Goal: Navigation & Orientation: Find specific page/section

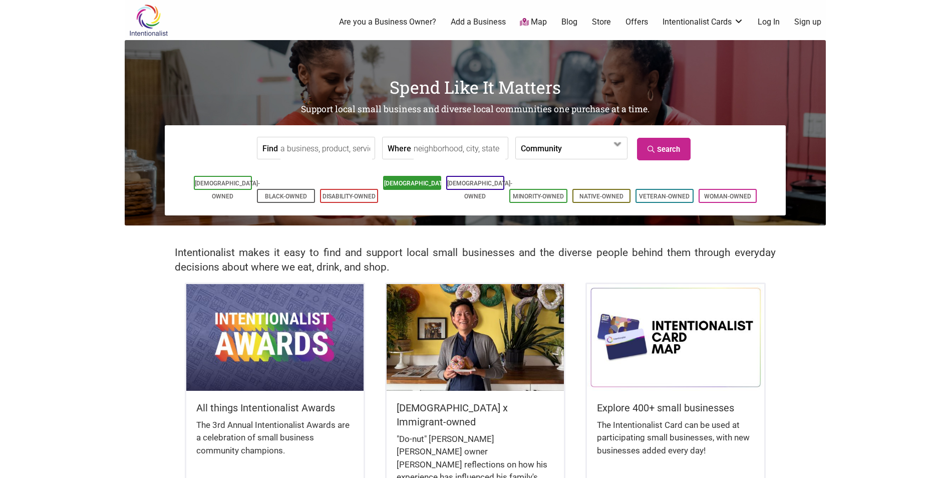
click at [410, 187] on link "[DEMOGRAPHIC_DATA]-Owned" at bounding box center [416, 190] width 65 height 20
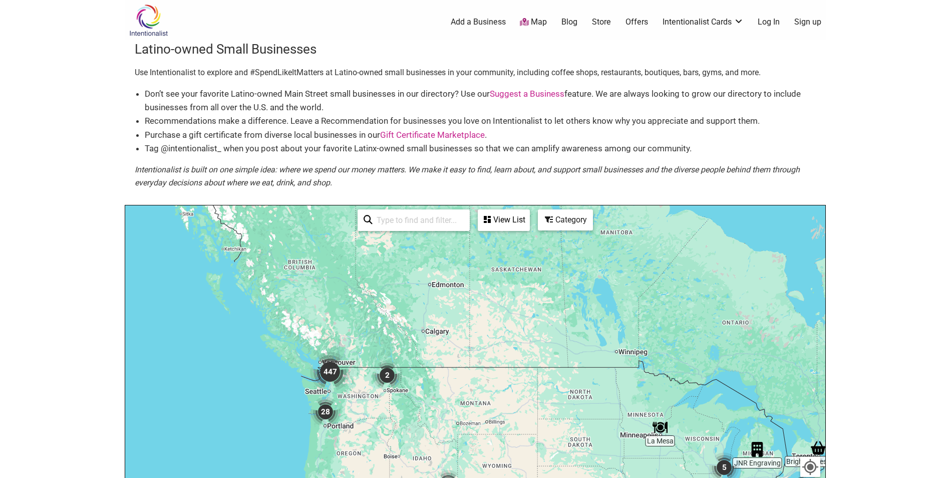
drag, startPoint x: 226, startPoint y: 282, endPoint x: 365, endPoint y: 423, distance: 197.9
click at [365, 423] on div "To navigate, press the arrow keys." at bounding box center [475, 400] width 700 height 390
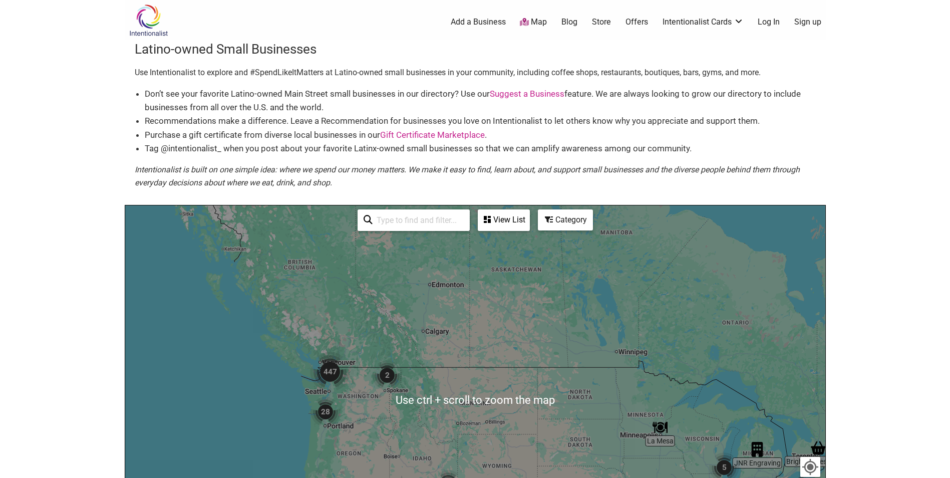
click at [331, 376] on img "447" at bounding box center [330, 372] width 40 height 40
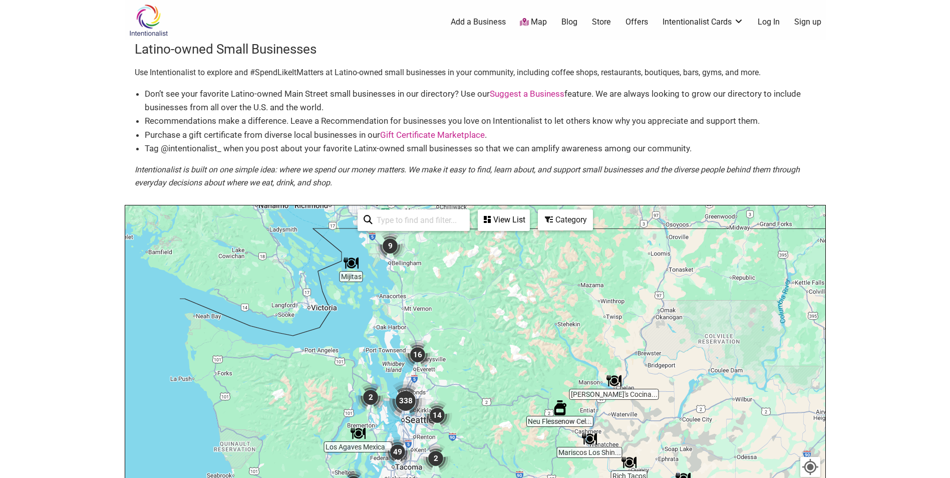
click at [868, 307] on body "× Menu 0 Add a Business Map Blog Store Offers Intentionalist Cards Buy Black Ca…" at bounding box center [475, 239] width 950 height 478
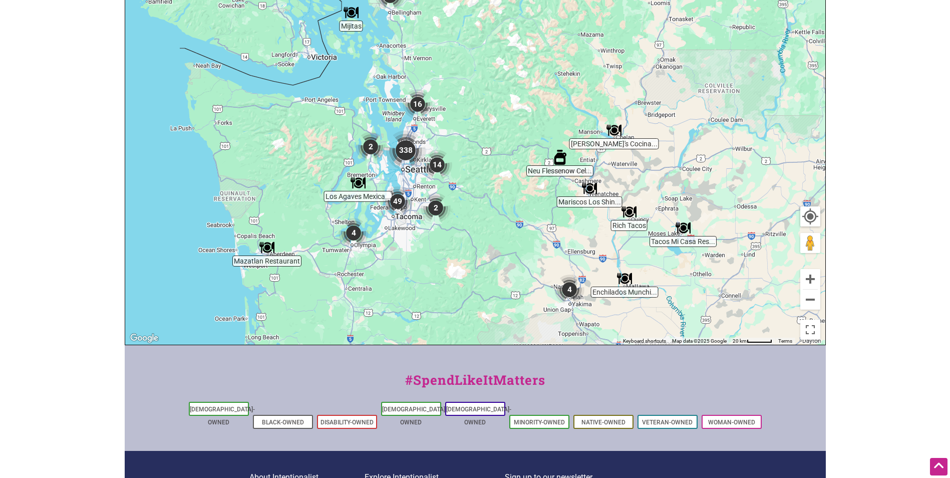
scroll to position [356, 0]
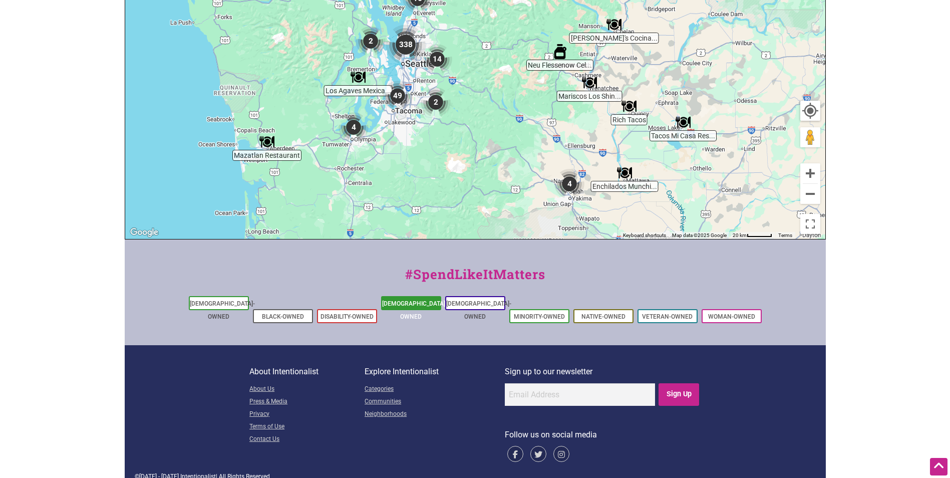
click at [395, 306] on link "[DEMOGRAPHIC_DATA]-Owned" at bounding box center [414, 310] width 65 height 20
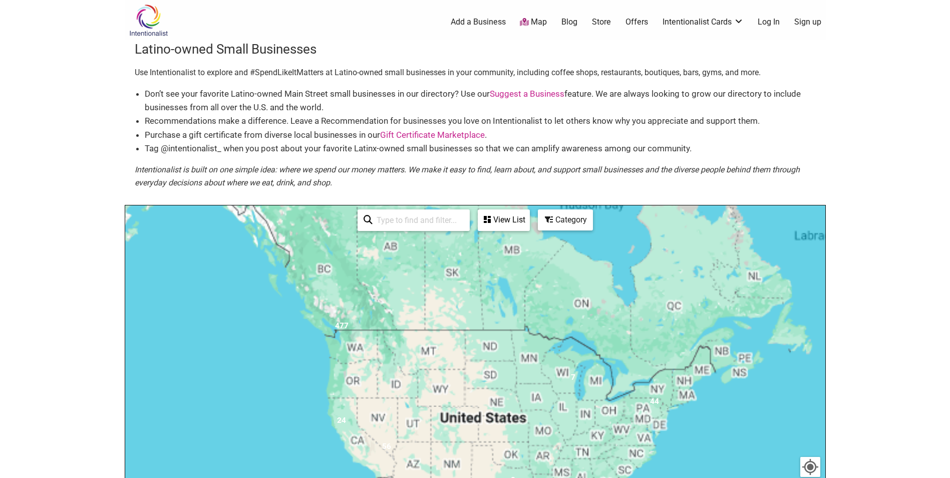
click at [509, 225] on div "View List" at bounding box center [504, 219] width 50 height 19
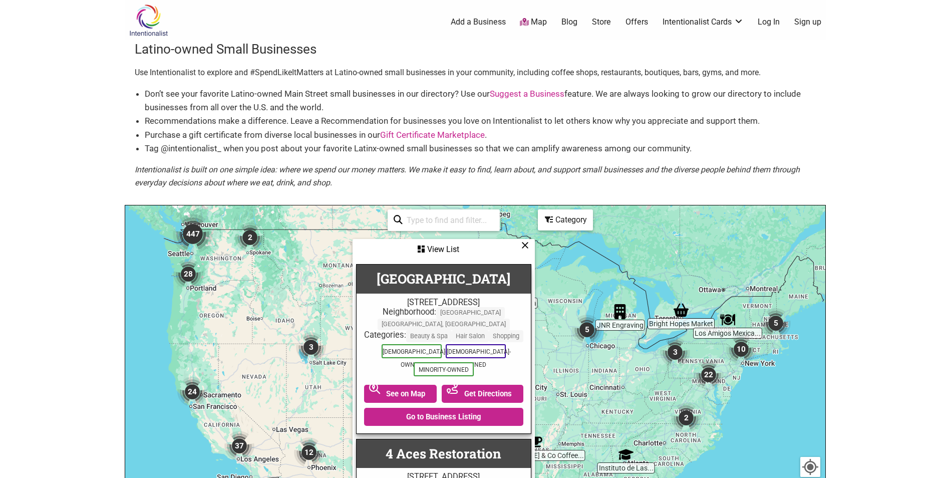
click at [561, 226] on div "Category" at bounding box center [565, 219] width 53 height 19
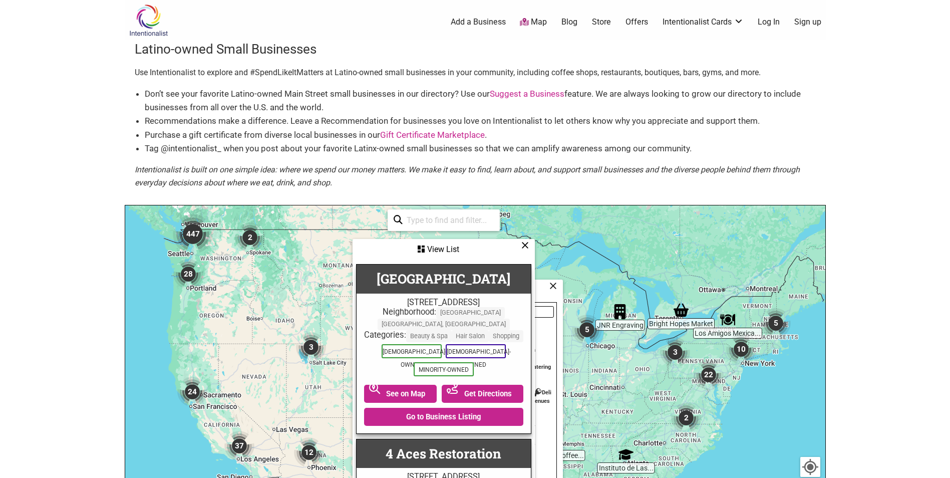
click at [523, 245] on icon at bounding box center [525, 245] width 8 height 1
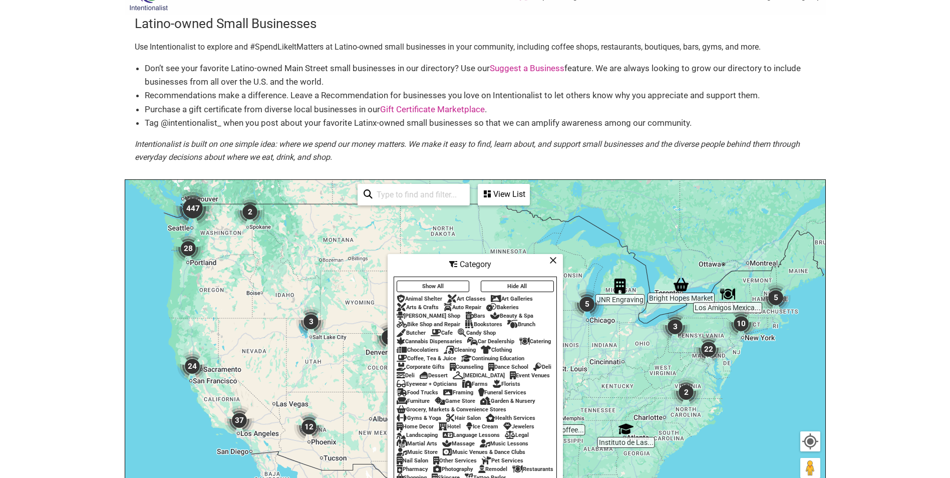
scroll to position [50, 0]
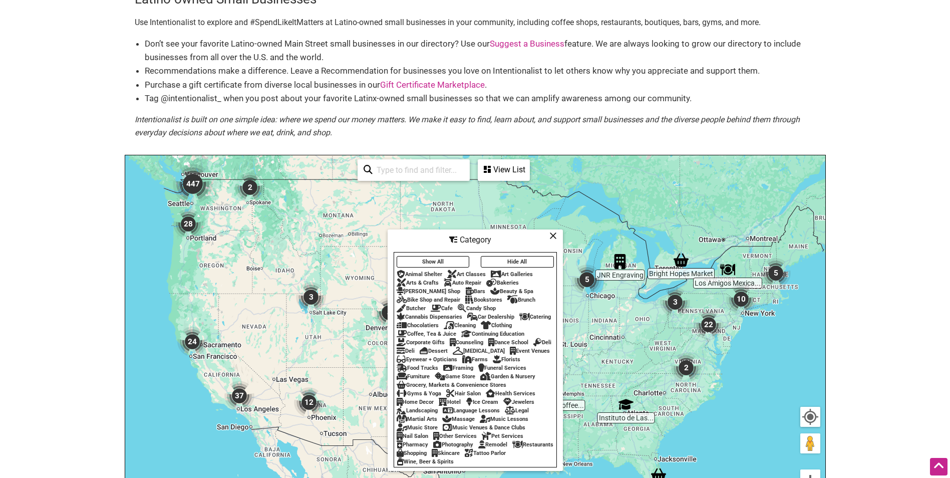
click at [438, 365] on div "Food Trucks" at bounding box center [418, 368] width 42 height 7
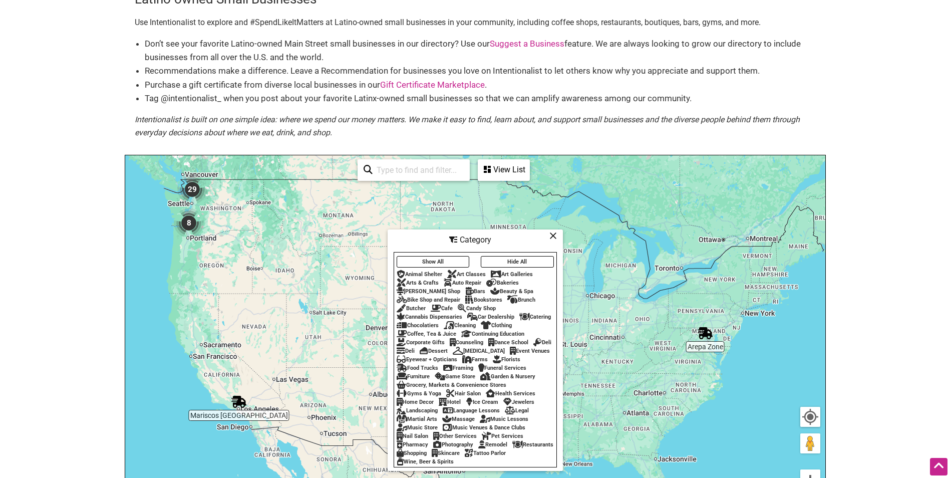
click at [536, 313] on div "Catering" at bounding box center [535, 316] width 32 height 7
click at [508, 280] on div "Bakeries" at bounding box center [502, 282] width 33 height 7
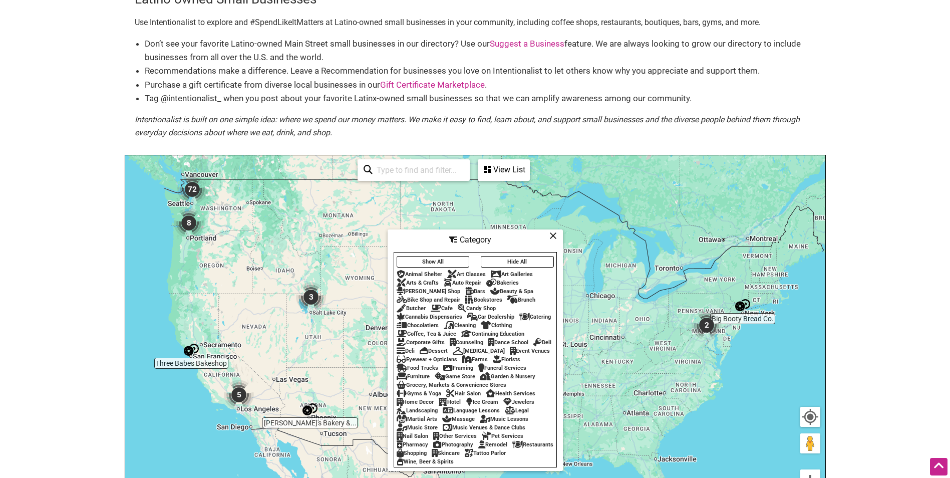
click at [512, 448] on div "Restaurants" at bounding box center [532, 444] width 41 height 7
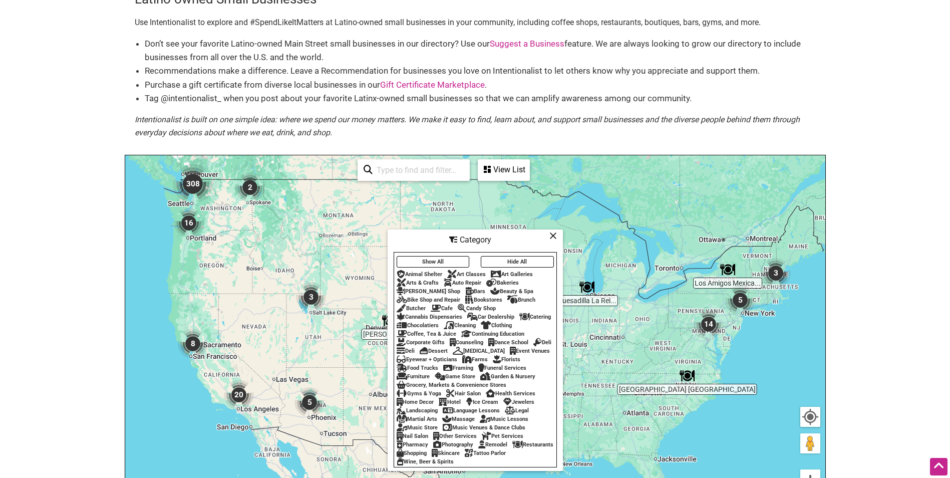
click at [555, 235] on icon at bounding box center [553, 235] width 8 height 1
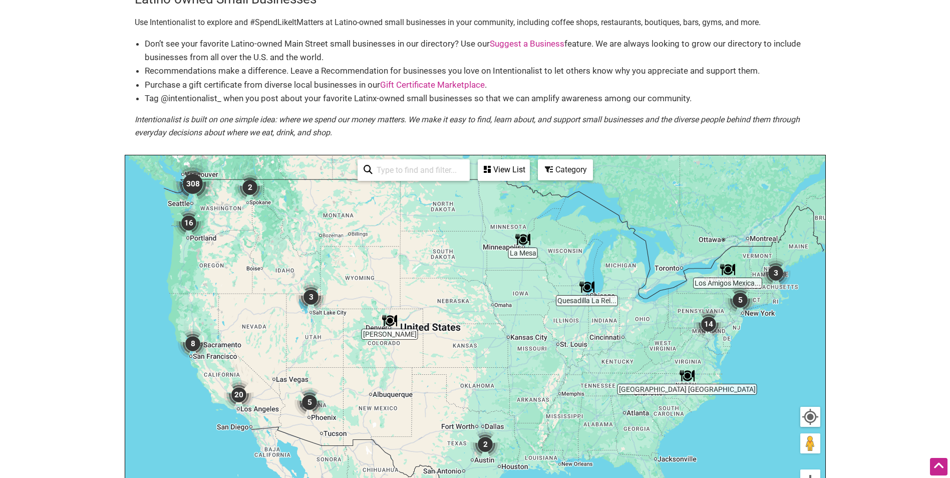
click at [509, 169] on div "View List" at bounding box center [504, 169] width 50 height 19
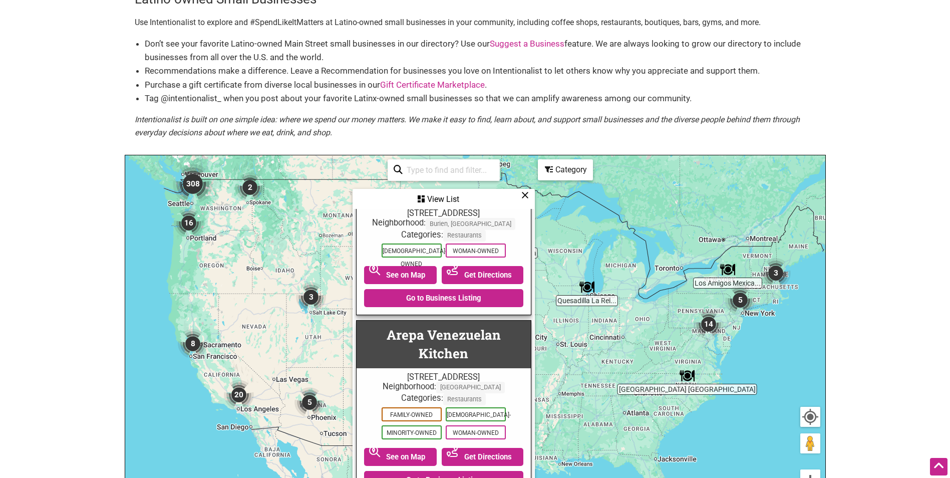
scroll to position [3605, 0]
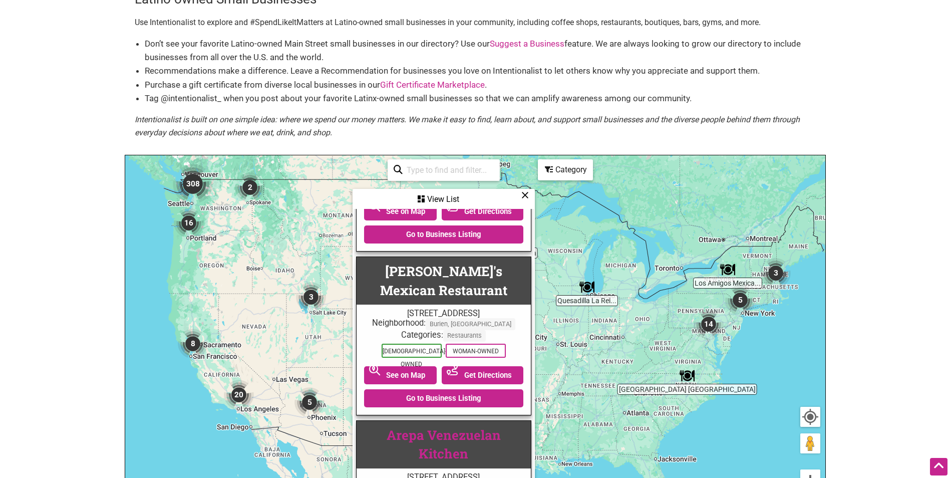
click at [462, 426] on link "Arepa Venezuelan Kitchen" at bounding box center [444, 444] width 114 height 36
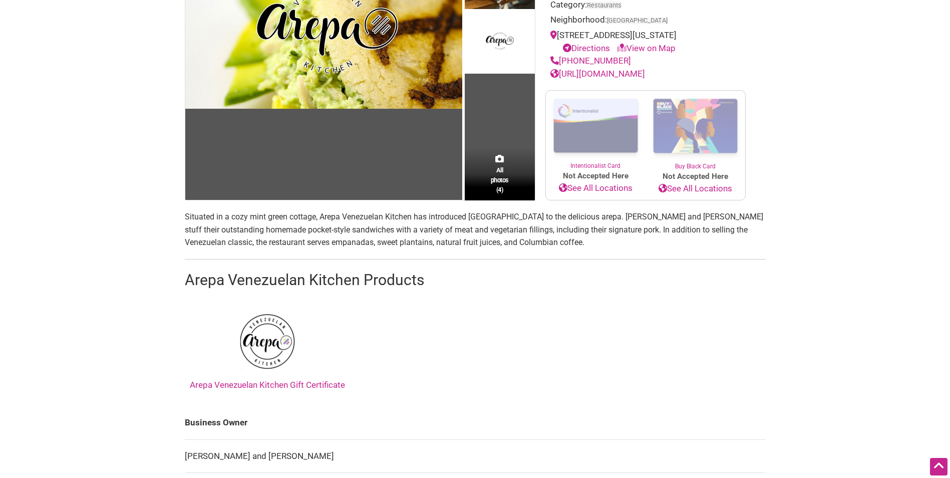
scroll to position [150, 0]
